Goal: Navigation & Orientation: Find specific page/section

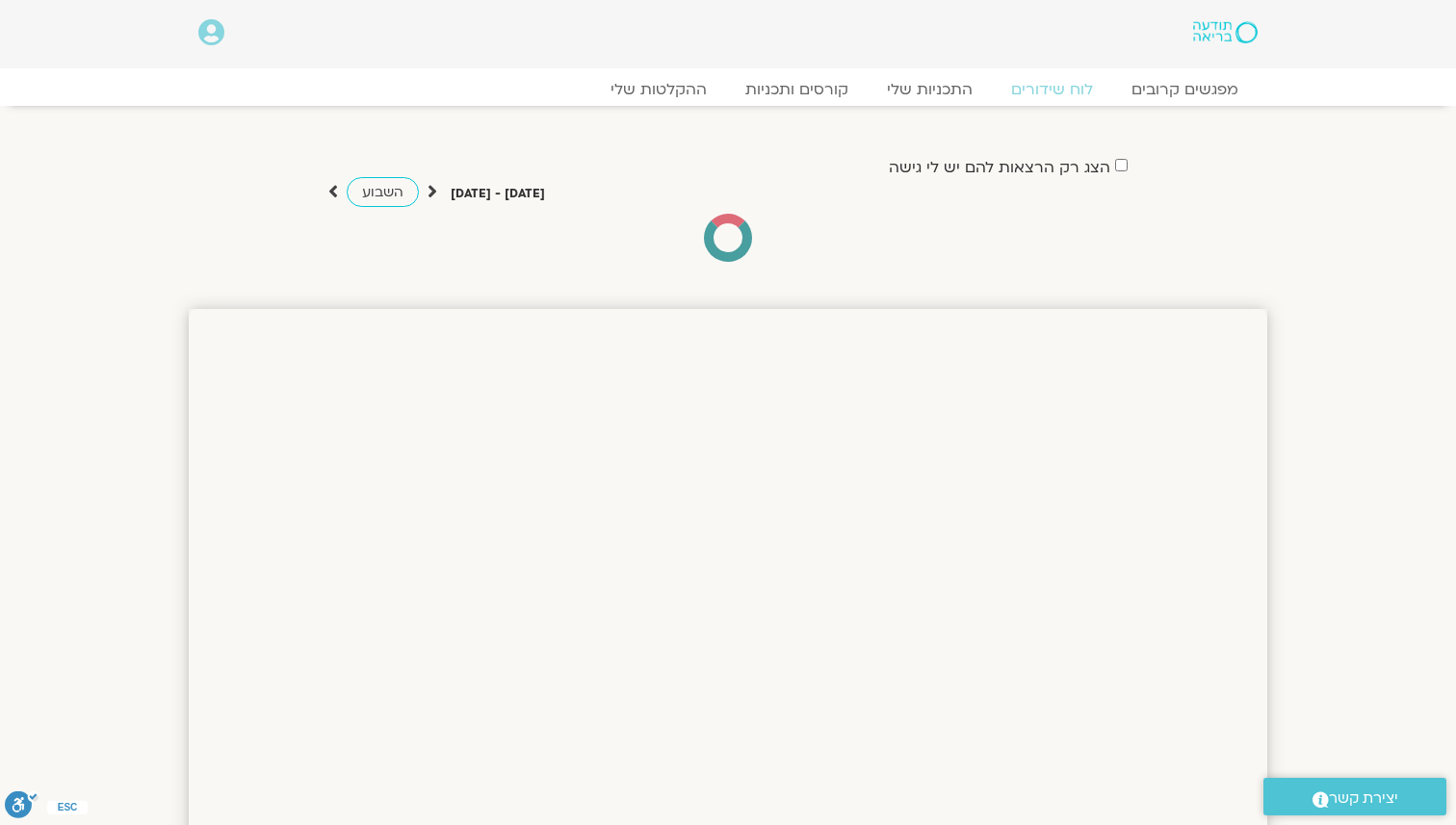
click at [218, 44] on icon at bounding box center [211, 33] width 26 height 27
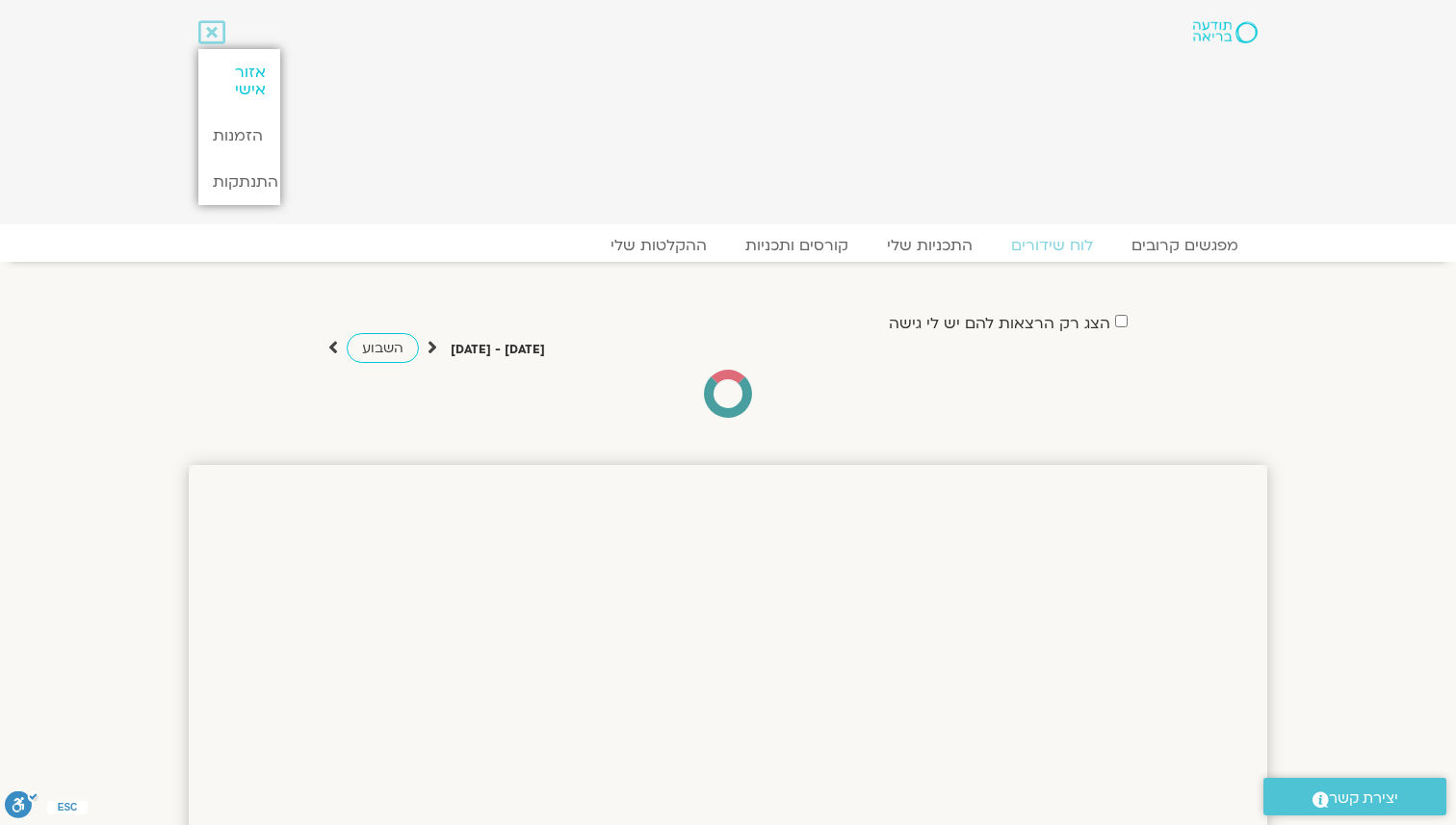
click at [241, 75] on link "אזור אישי" at bounding box center [239, 80] width 81 height 64
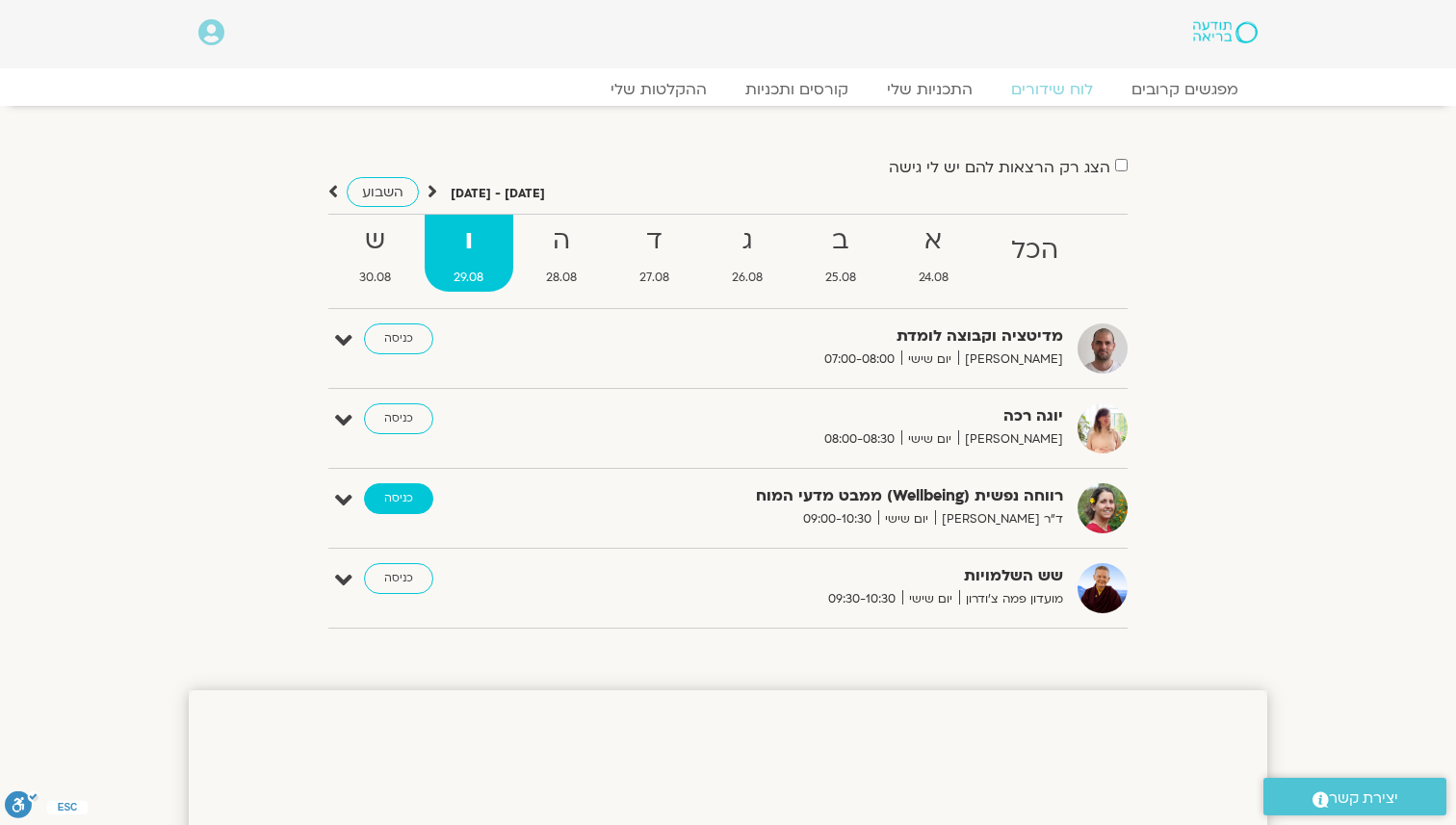
click at [416, 496] on link "כניסה" at bounding box center [398, 499] width 69 height 31
click at [426, 499] on link "כניסה" at bounding box center [398, 499] width 69 height 31
click at [422, 493] on link "כניסה" at bounding box center [398, 499] width 69 height 31
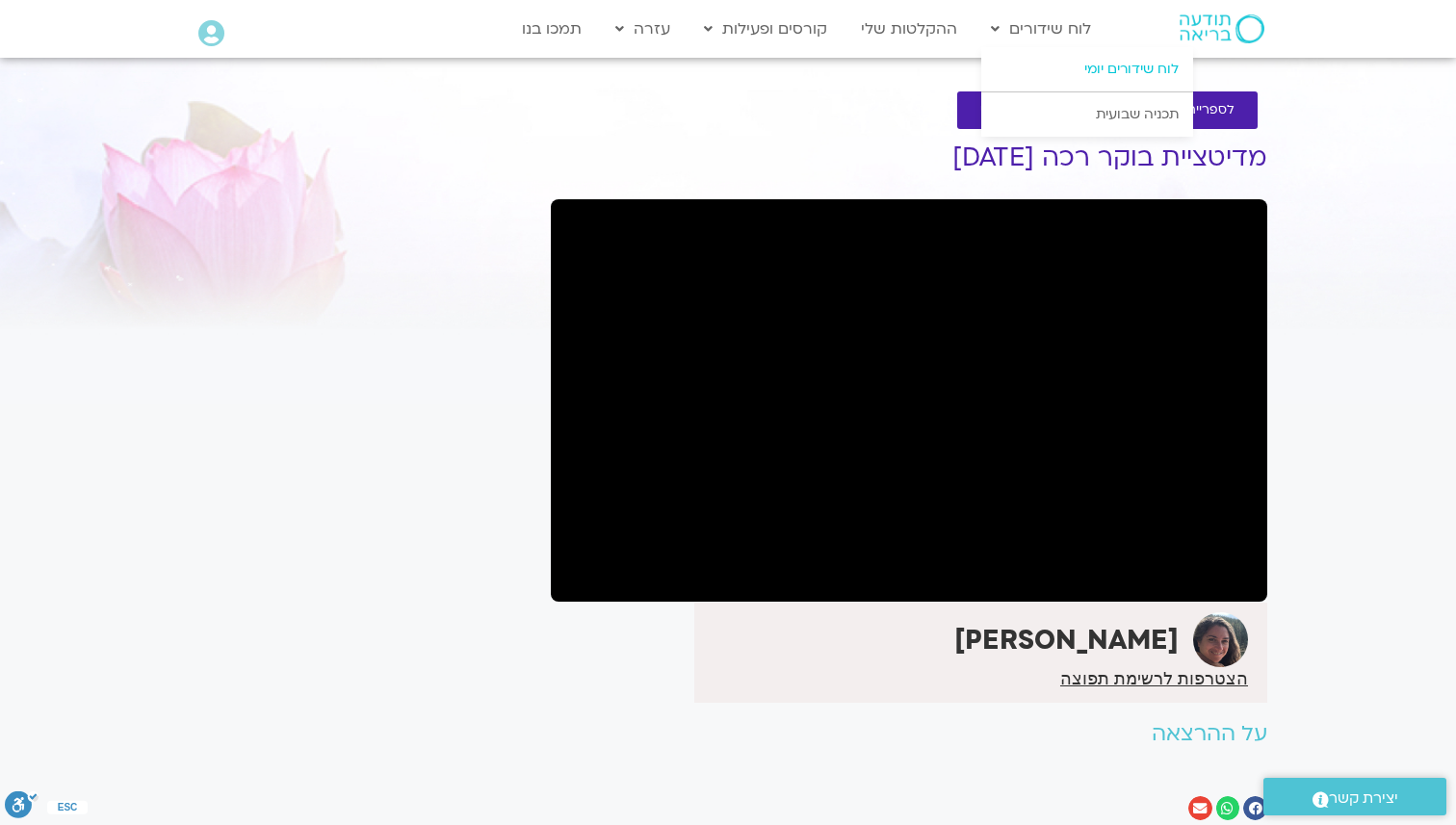
click at [1069, 65] on link "לוח שידורים יומי" at bounding box center [1087, 68] width 212 height 44
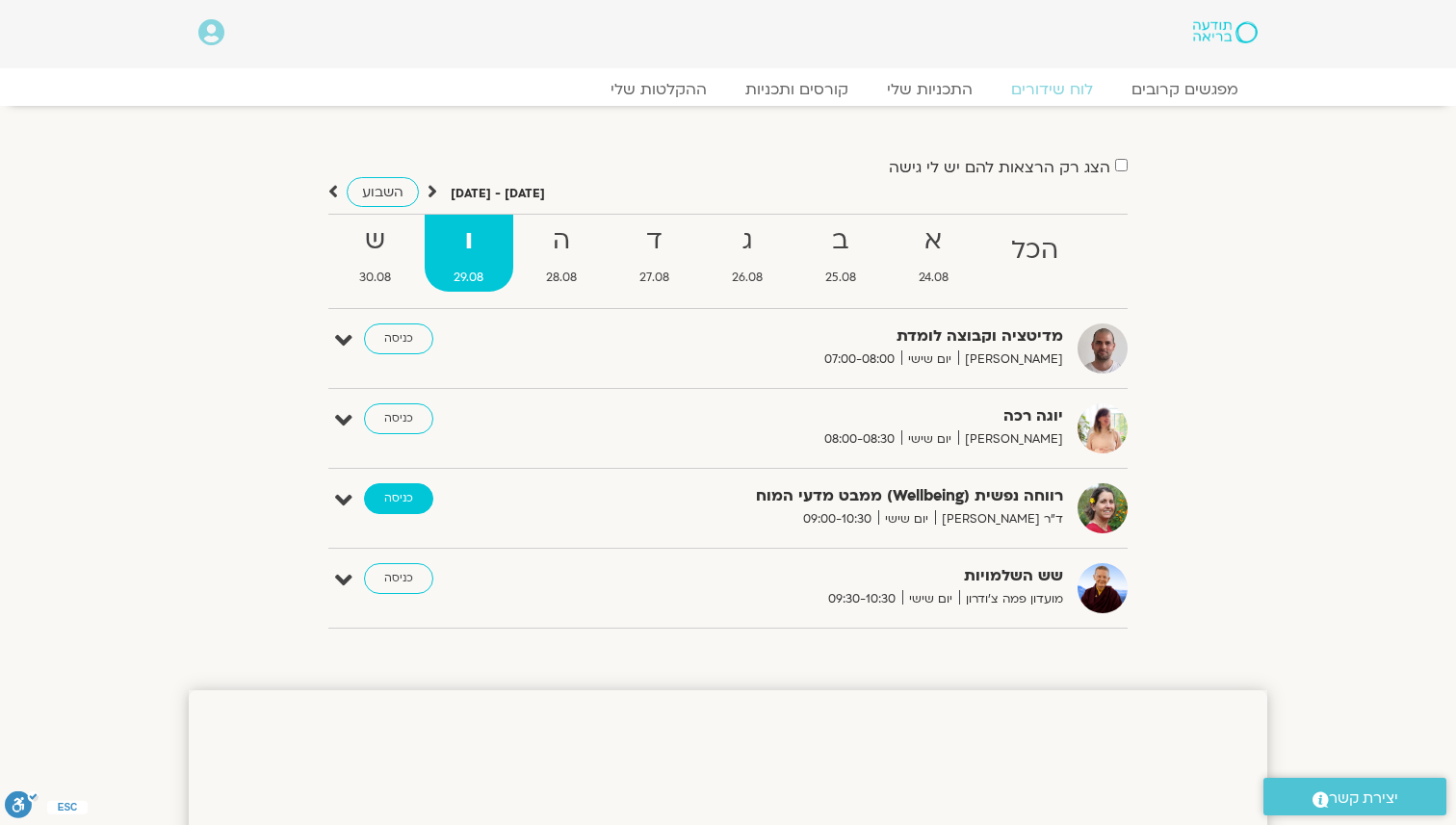
click at [420, 501] on link "כניסה" at bounding box center [398, 499] width 69 height 31
